Goal: Find contact information: Find contact information

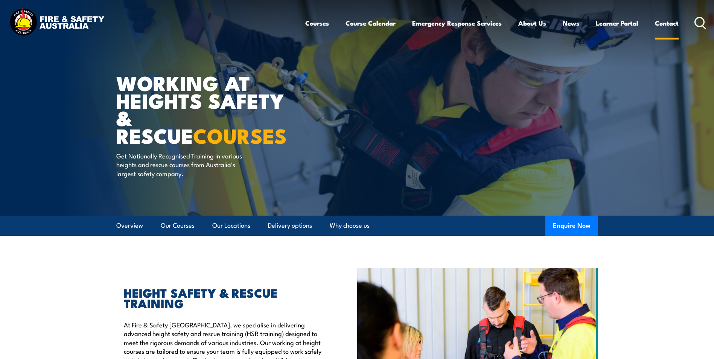
click at [672, 23] on link "Contact" at bounding box center [667, 23] width 24 height 20
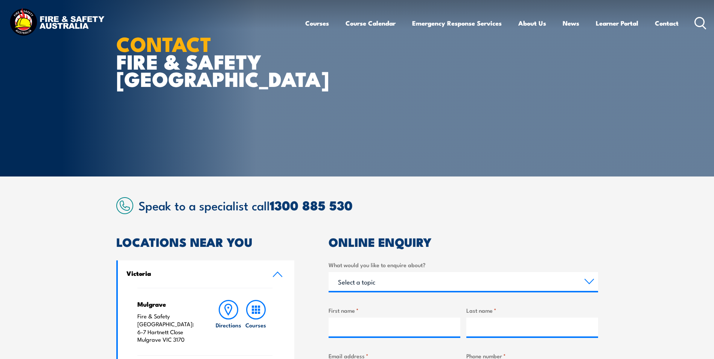
scroll to position [151, 0]
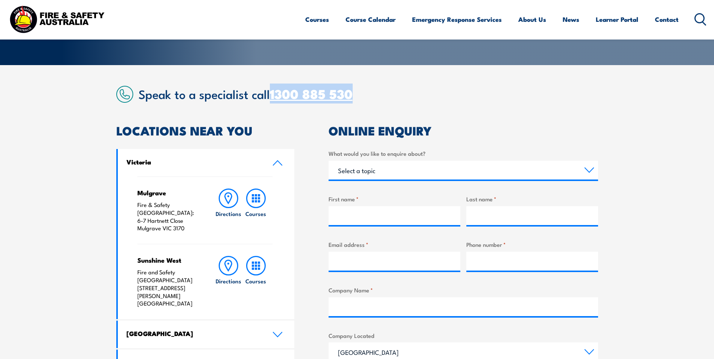
drag, startPoint x: 357, startPoint y: 92, endPoint x: 273, endPoint y: 91, distance: 84.7
click at [273, 91] on h2 "Speak to a specialist call [PHONE_NUMBER]" at bounding box center [369, 94] width 460 height 14
drag, startPoint x: 701, startPoint y: 119, endPoint x: 698, endPoint y: 64, distance: 55.5
click at [700, 90] on section "Speak to a specialist call [PHONE_NUMBER] LOCATIONS NEAR [GEOGRAPHIC_DATA] [GEO…" at bounding box center [357, 304] width 714 height 478
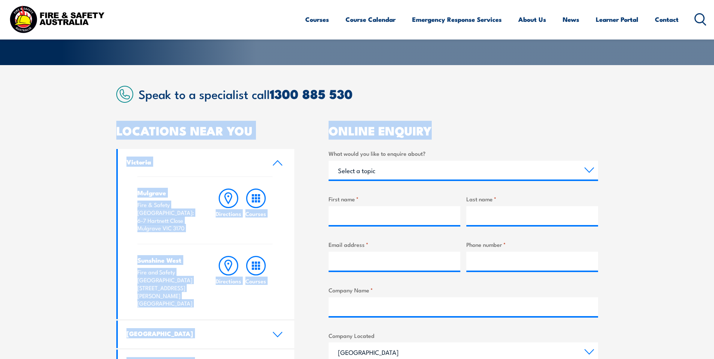
click at [546, 119] on article "Speak to a specialist call [PHONE_NUMBER] LOCATIONS NEAR [GEOGRAPHIC_DATA] [GEO…" at bounding box center [357, 304] width 482 height 436
